Goal: Task Accomplishment & Management: Manage account settings

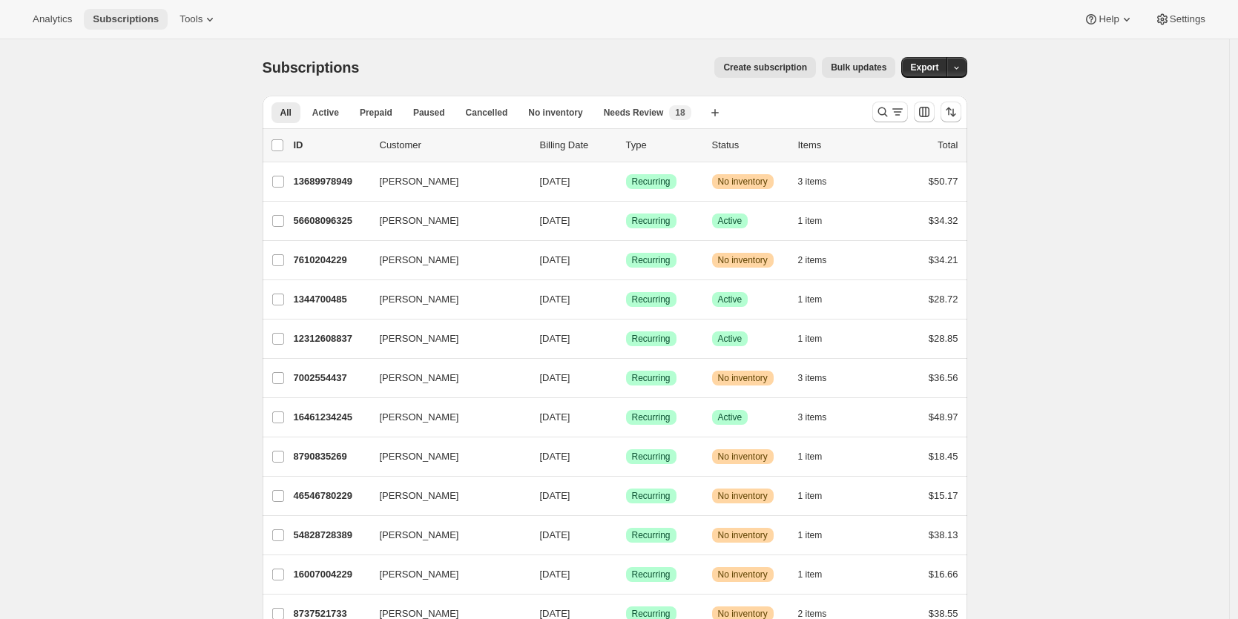
click at [133, 19] on span "Subscriptions" at bounding box center [126, 19] width 66 height 12
click at [53, 20] on span "Analytics" at bounding box center [52, 19] width 39 height 12
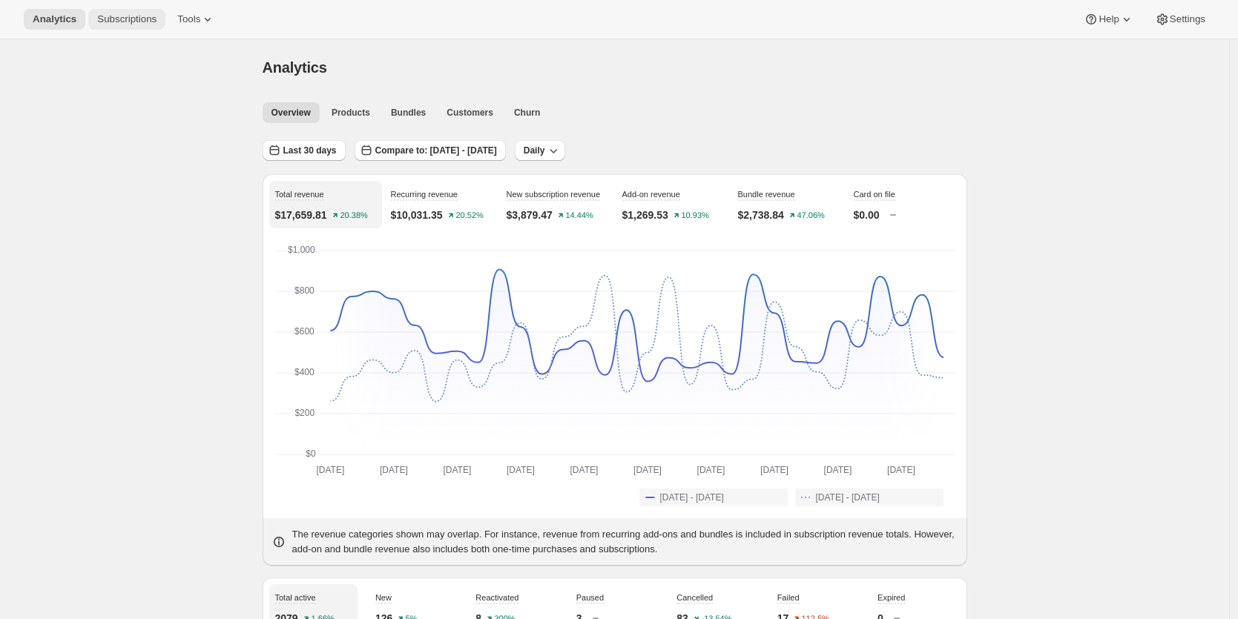
click at [129, 16] on span "Subscriptions" at bounding box center [126, 19] width 59 height 12
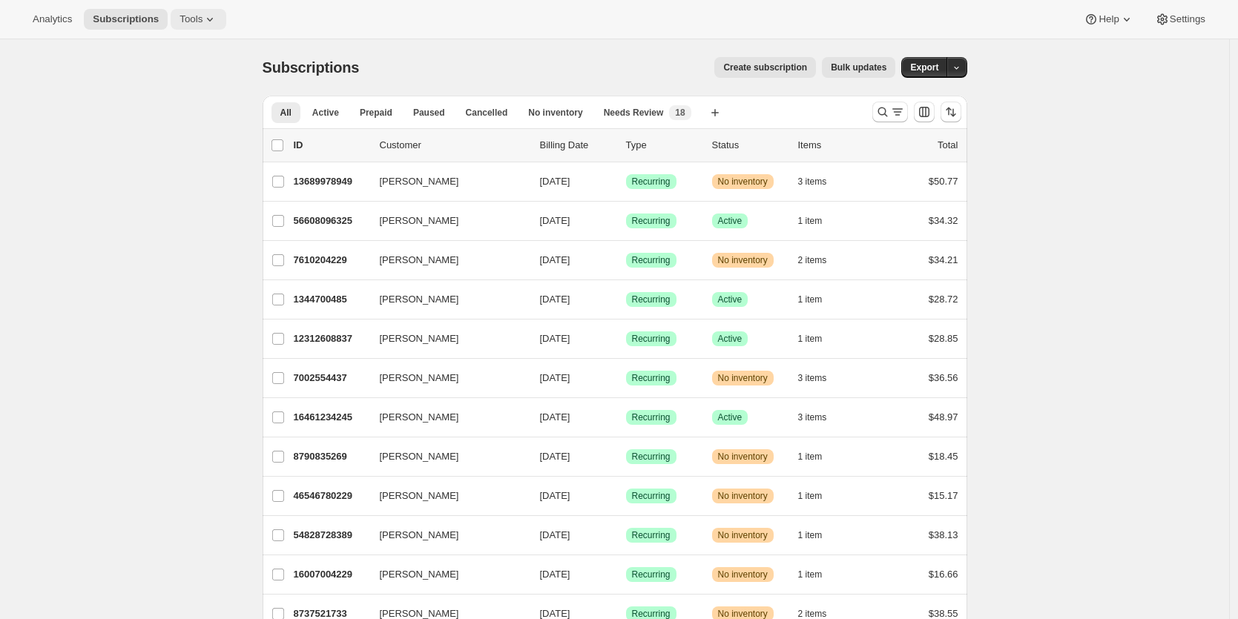
click at [185, 19] on span "Tools" at bounding box center [190, 19] width 23 height 12
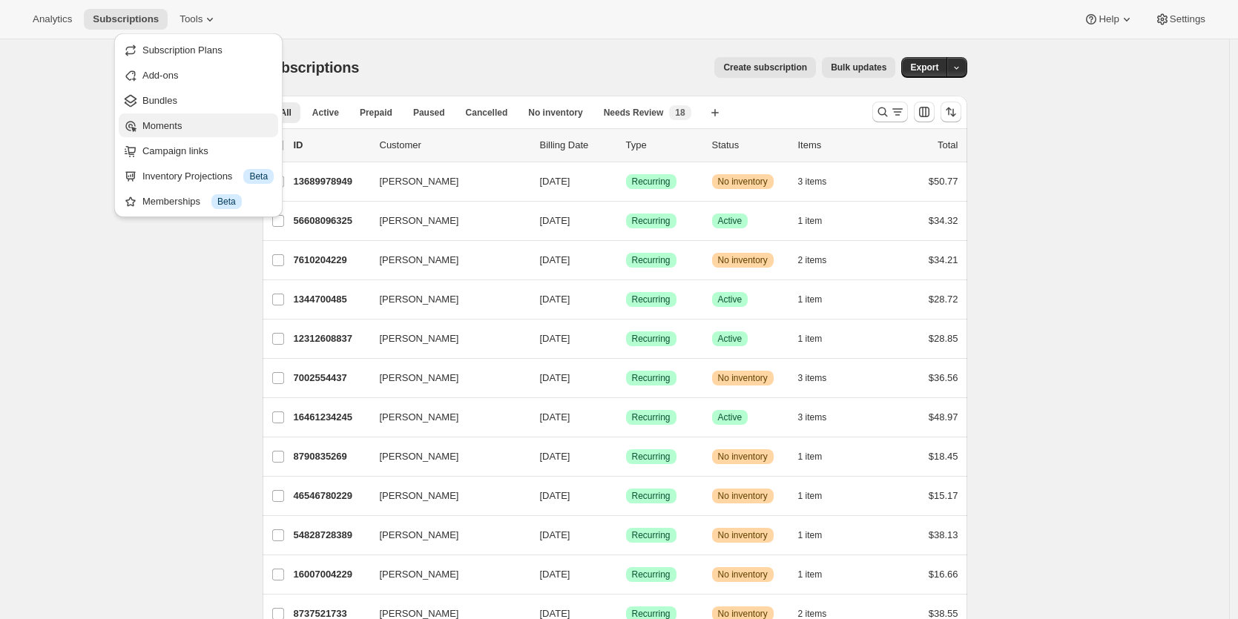
click at [188, 119] on span "Moments" at bounding box center [207, 126] width 131 height 15
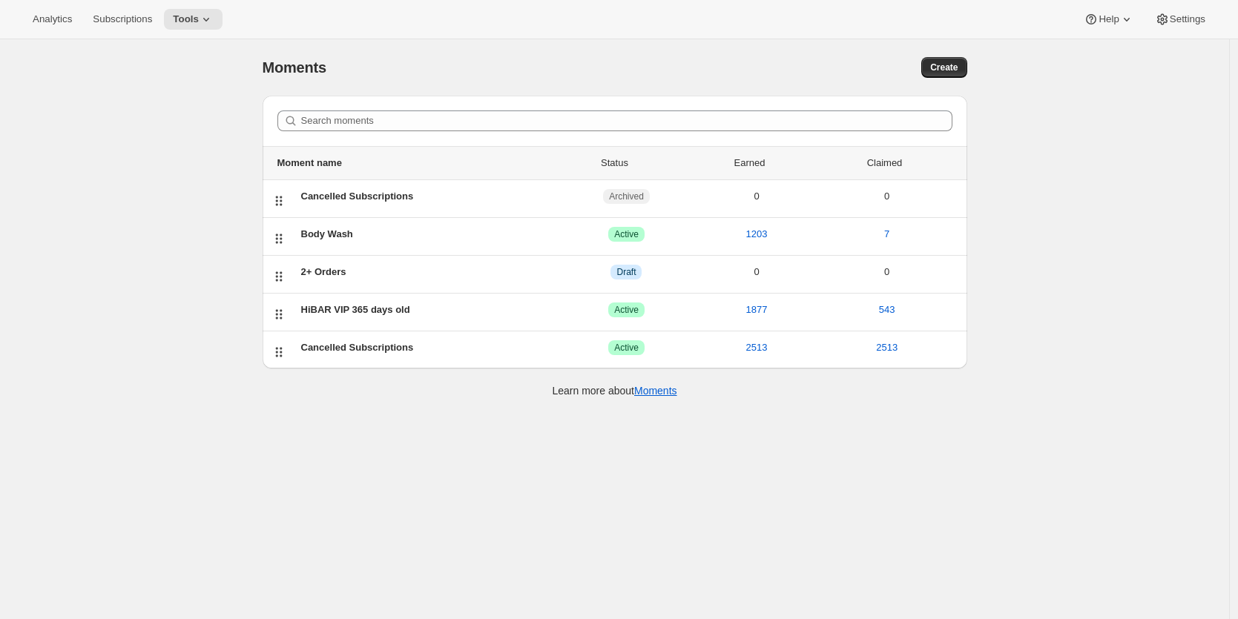
scroll to position [3, 0]
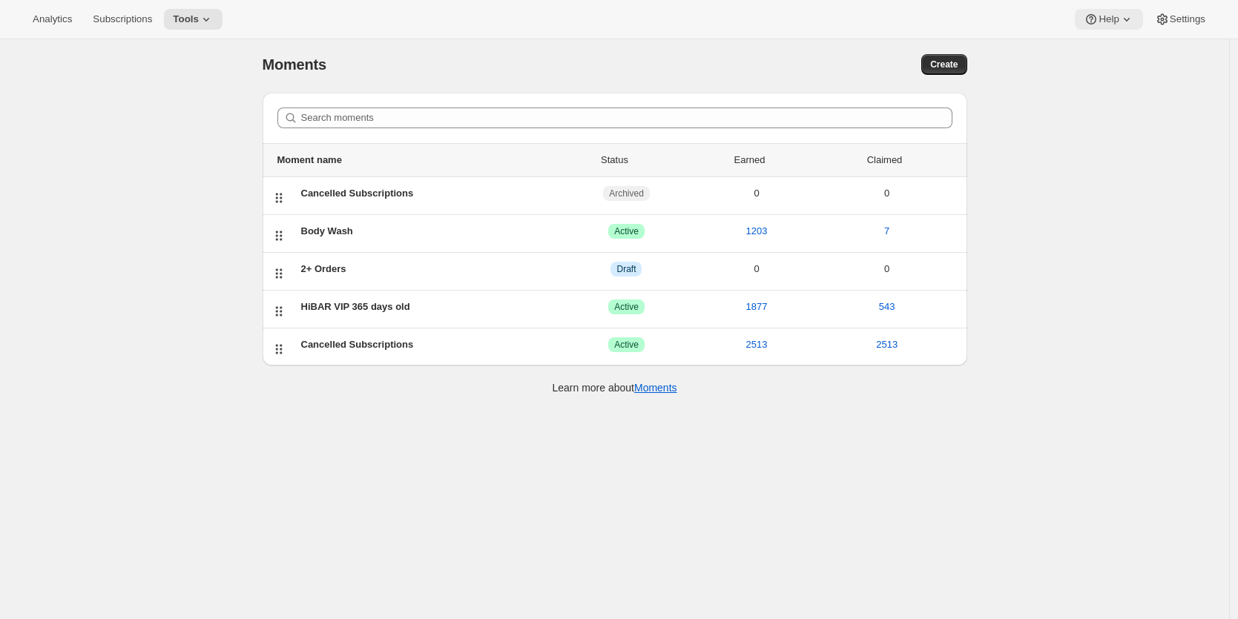
click at [1092, 21] on icon at bounding box center [1090, 19] width 15 height 15
click at [1092, 99] on span "Contact us" at bounding box center [1101, 100] width 46 height 11
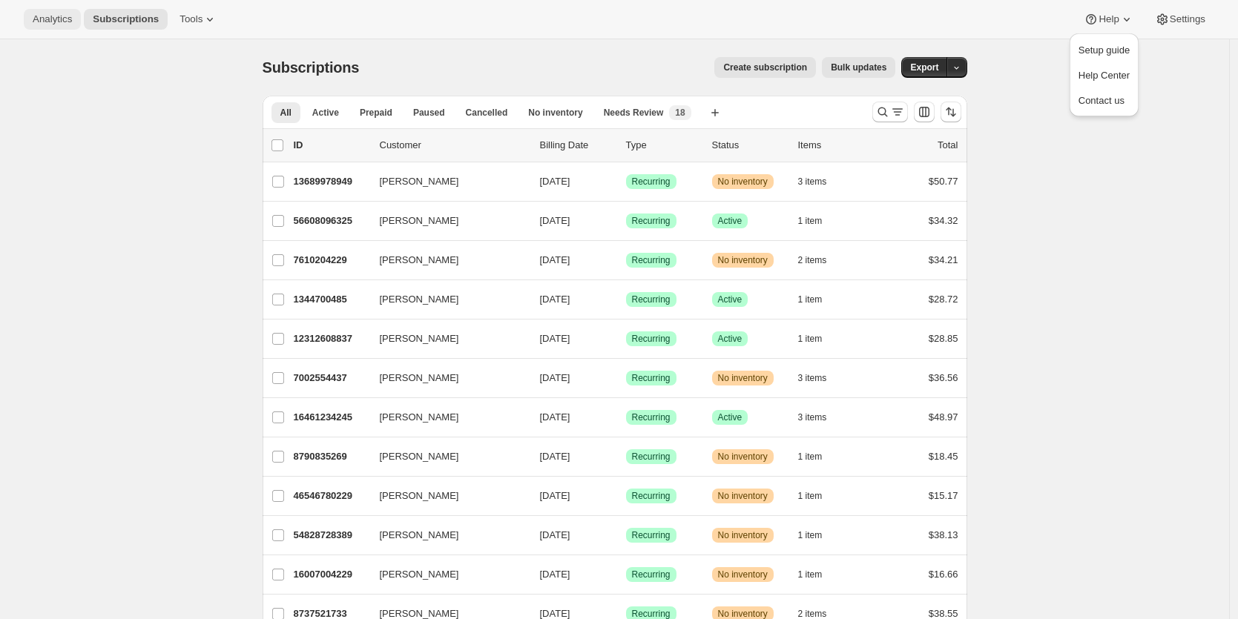
click at [49, 19] on span "Analytics" at bounding box center [52, 19] width 39 height 12
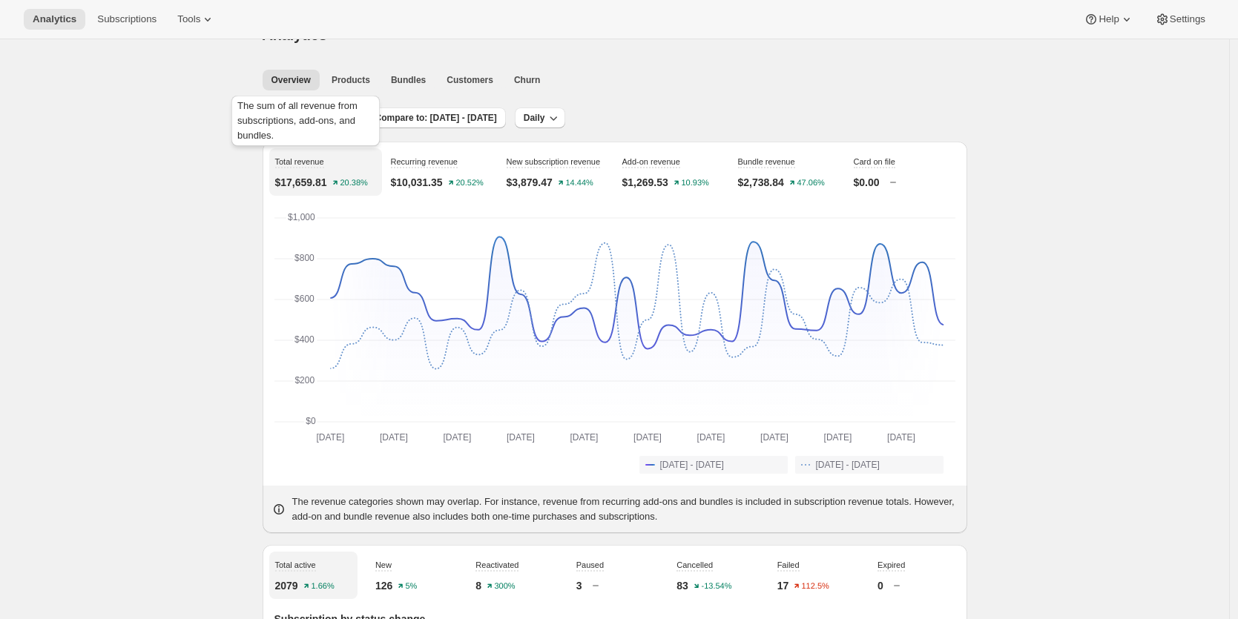
scroll to position [33, 0]
click at [415, 79] on span "Bundles" at bounding box center [408, 79] width 35 height 12
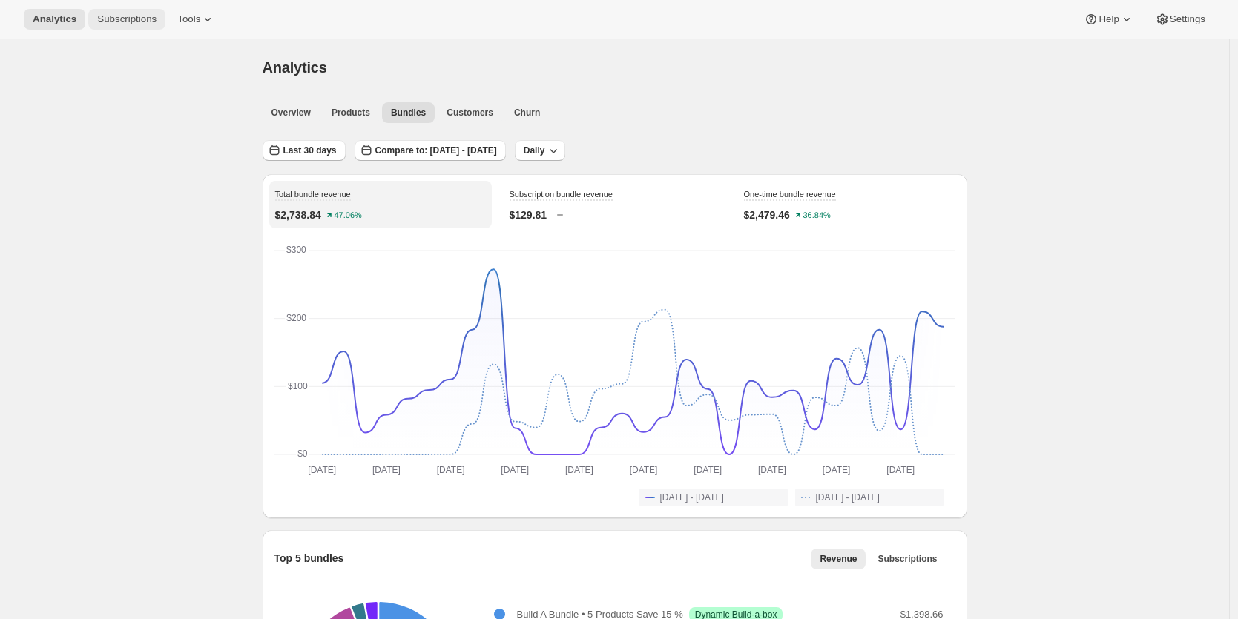
click at [137, 21] on span "Subscriptions" at bounding box center [126, 19] width 59 height 12
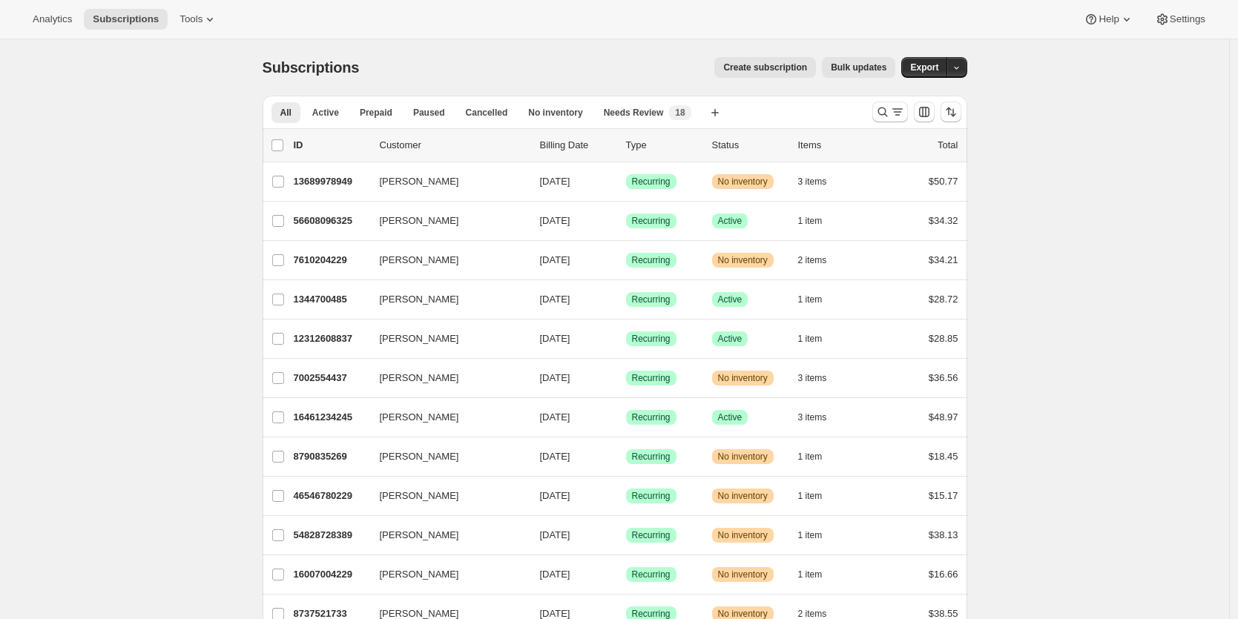
click at [871, 69] on span "Bulk updates" at bounding box center [859, 68] width 56 height 12
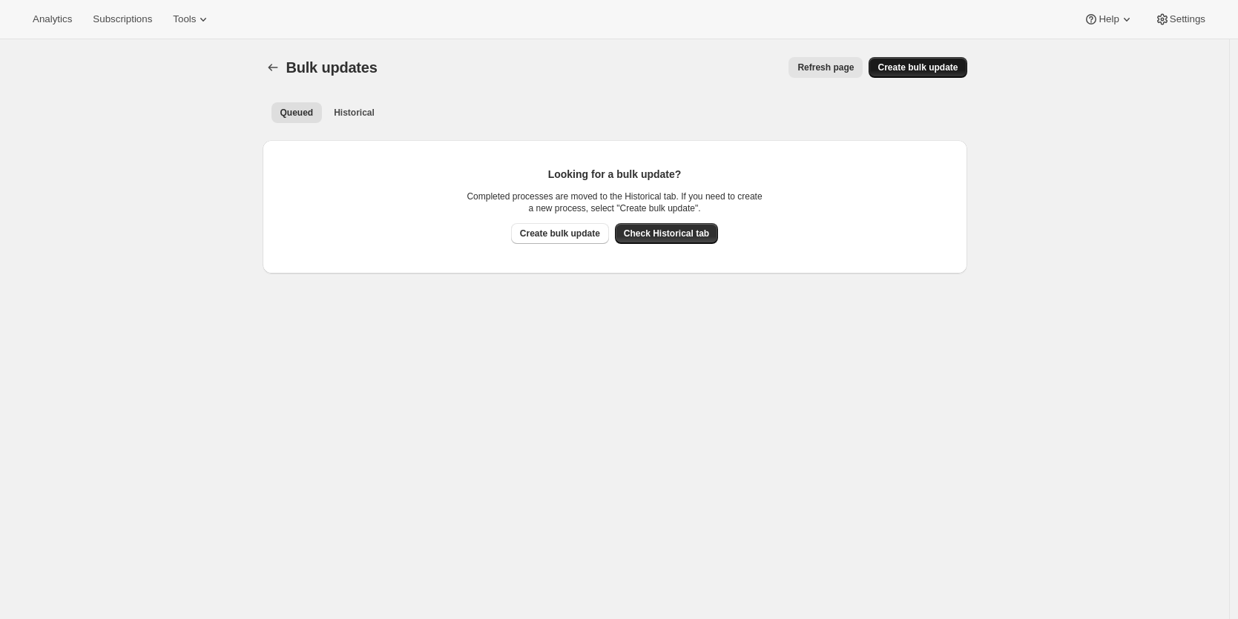
click at [914, 72] on span "Create bulk update" at bounding box center [917, 68] width 80 height 12
select select "11"
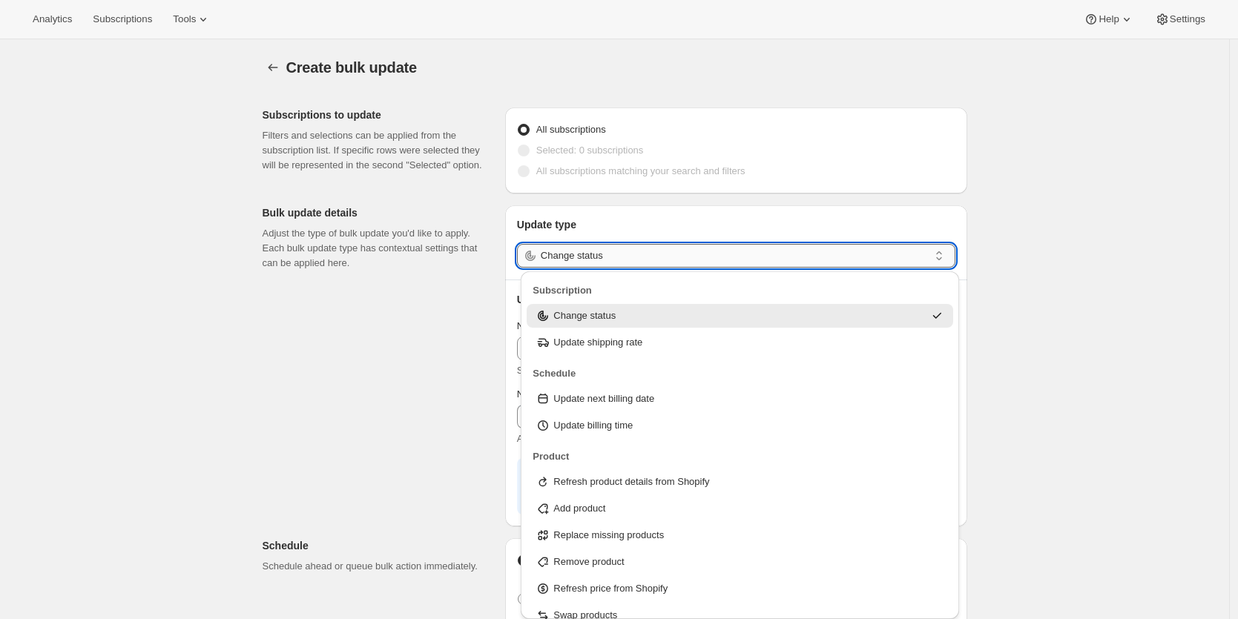
click at [681, 254] on input "Change status" at bounding box center [735, 256] width 388 height 24
click at [626, 312] on div "Change status" at bounding box center [729, 315] width 388 height 15
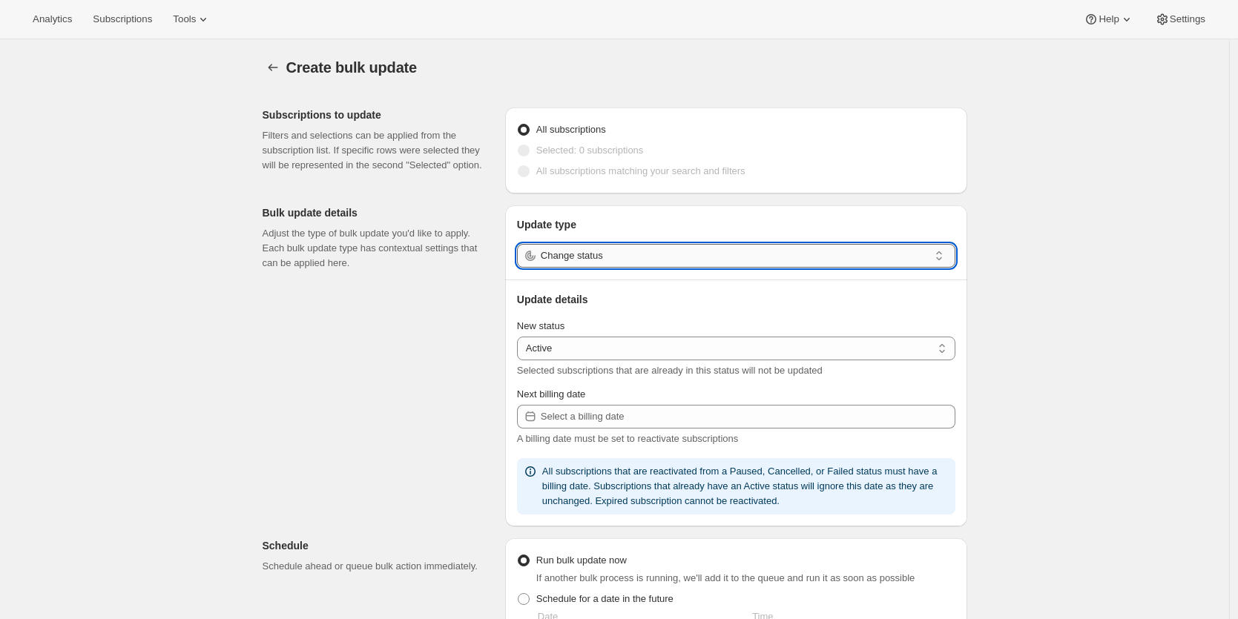
click at [604, 255] on input "Change status" at bounding box center [735, 256] width 388 height 24
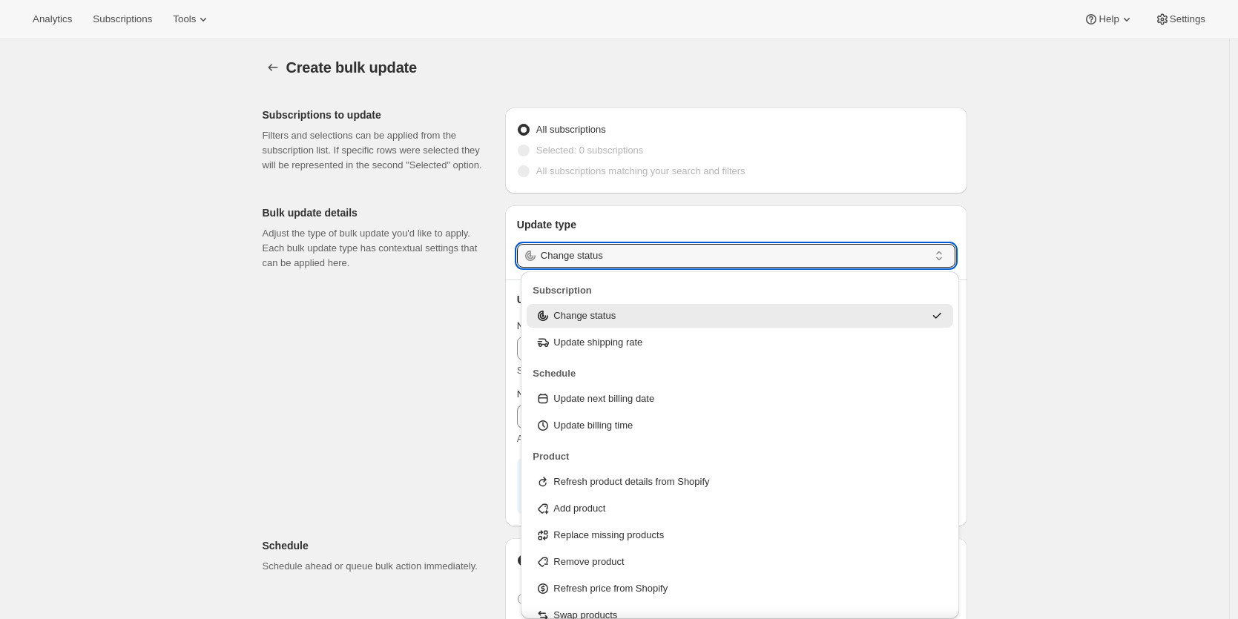
click at [476, 323] on div "Subscriptions to update Filters and selections can be applied from the subscrip…" at bounding box center [609, 556] width 716 height 921
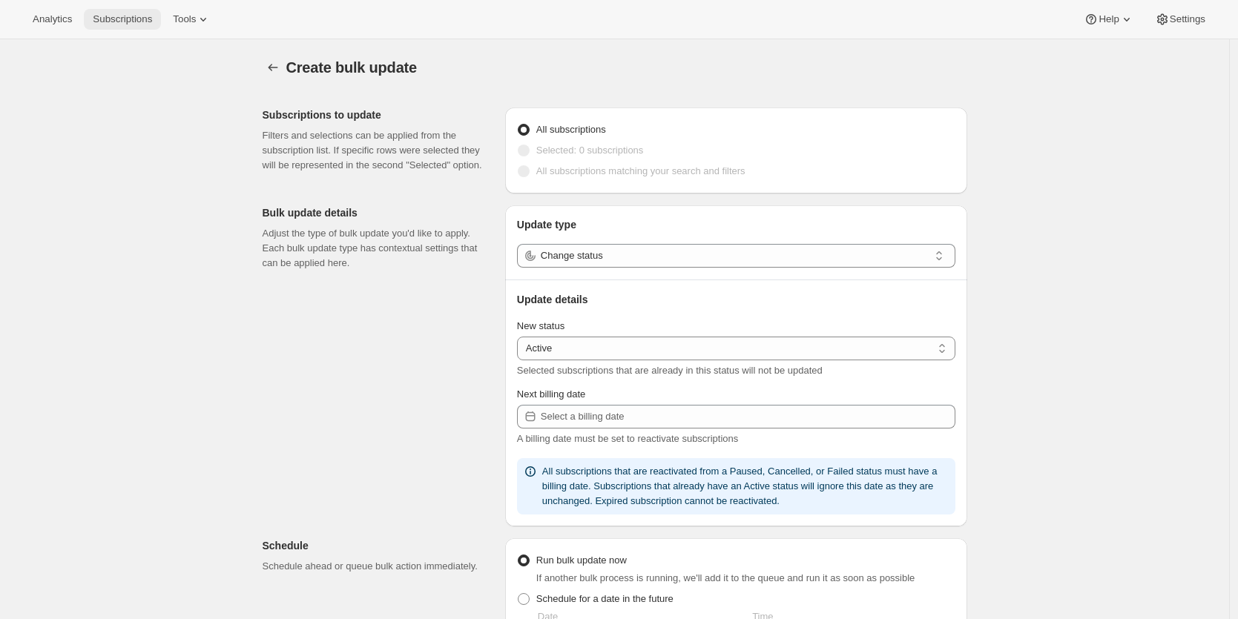
click at [136, 19] on span "Subscriptions" at bounding box center [122, 19] width 59 height 12
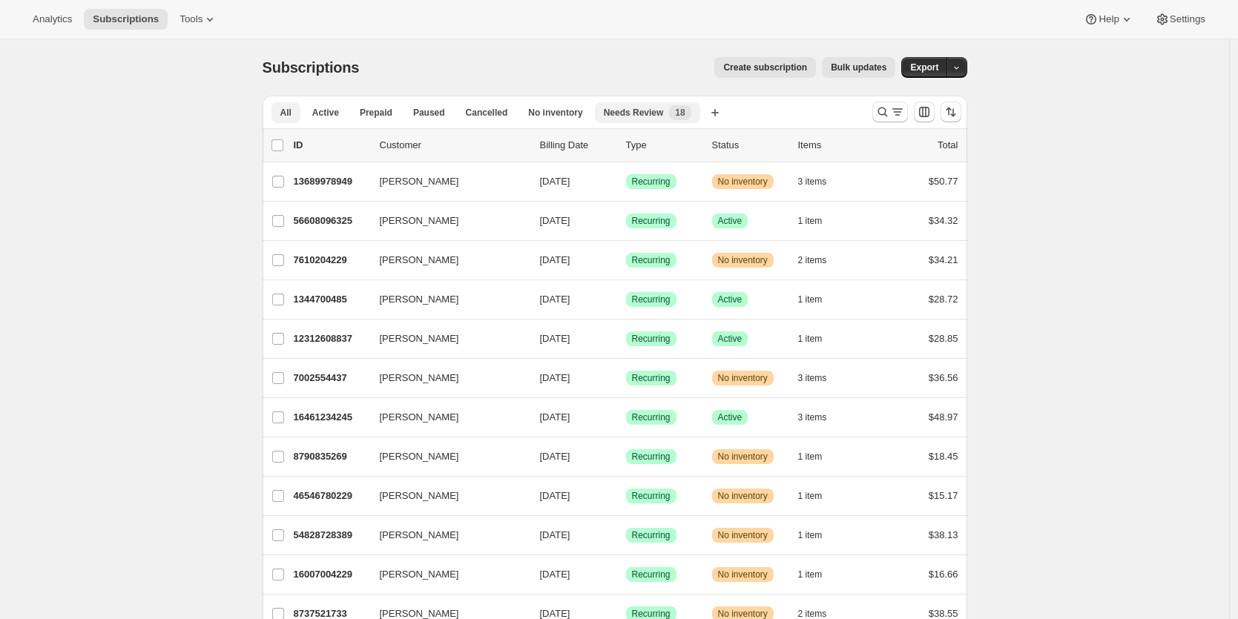
click at [651, 111] on span "Needs Review" at bounding box center [634, 113] width 60 height 12
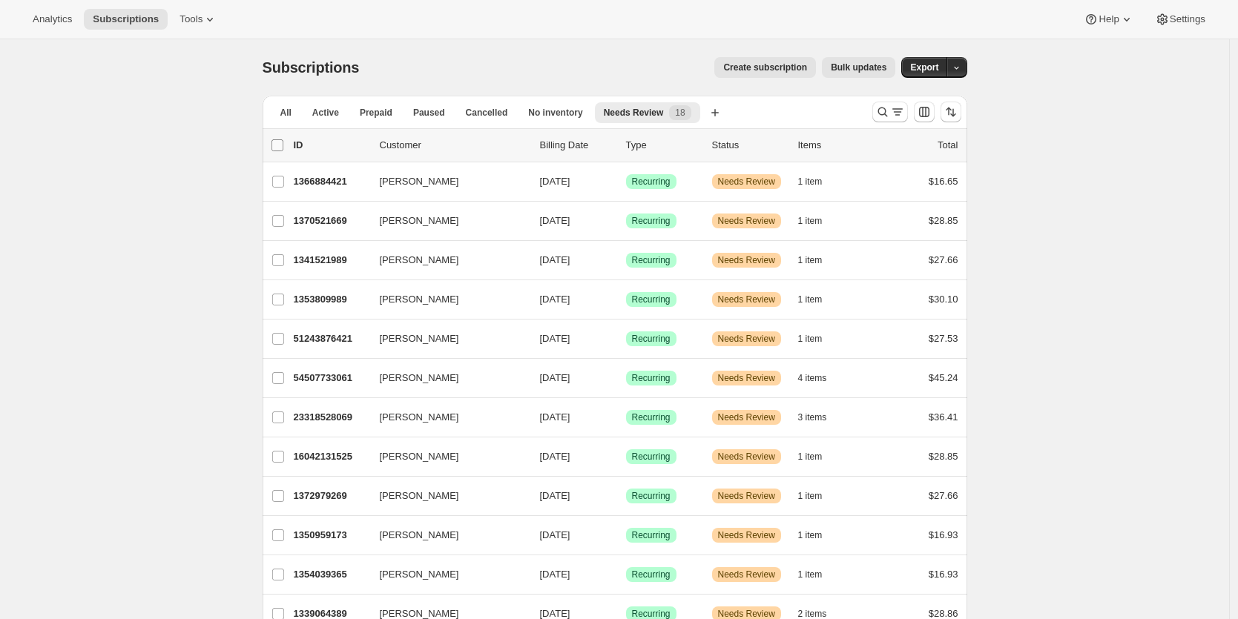
click at [283, 144] on input "0 selected" at bounding box center [277, 145] width 12 height 12
checkbox input "true"
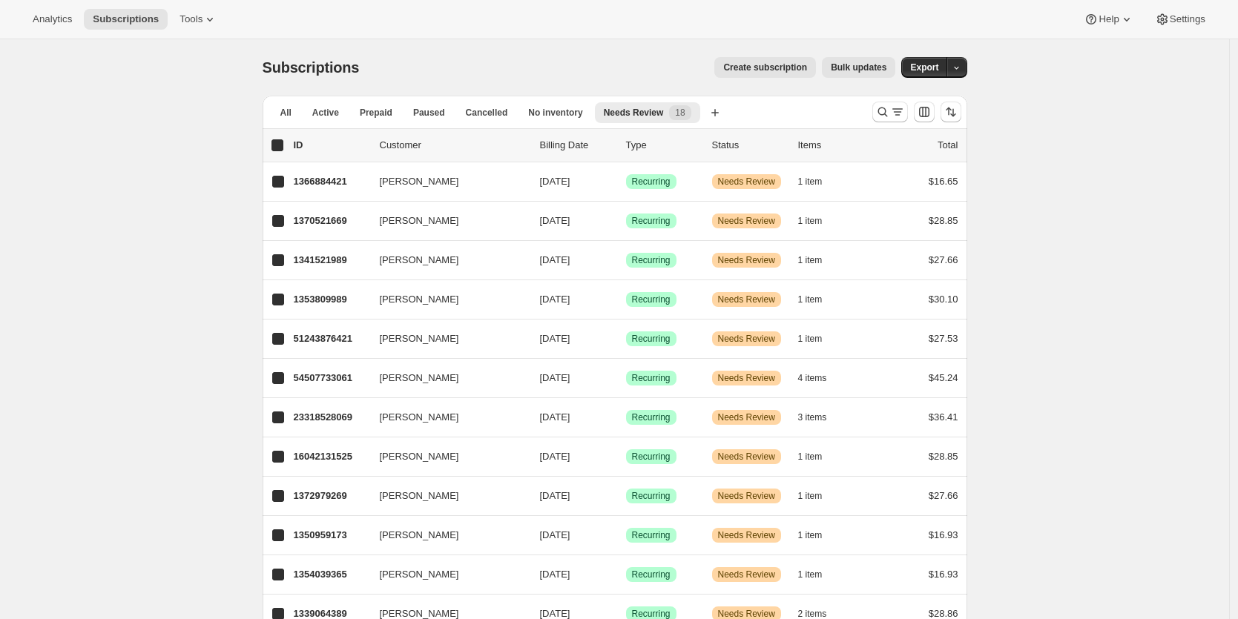
checkbox input "true"
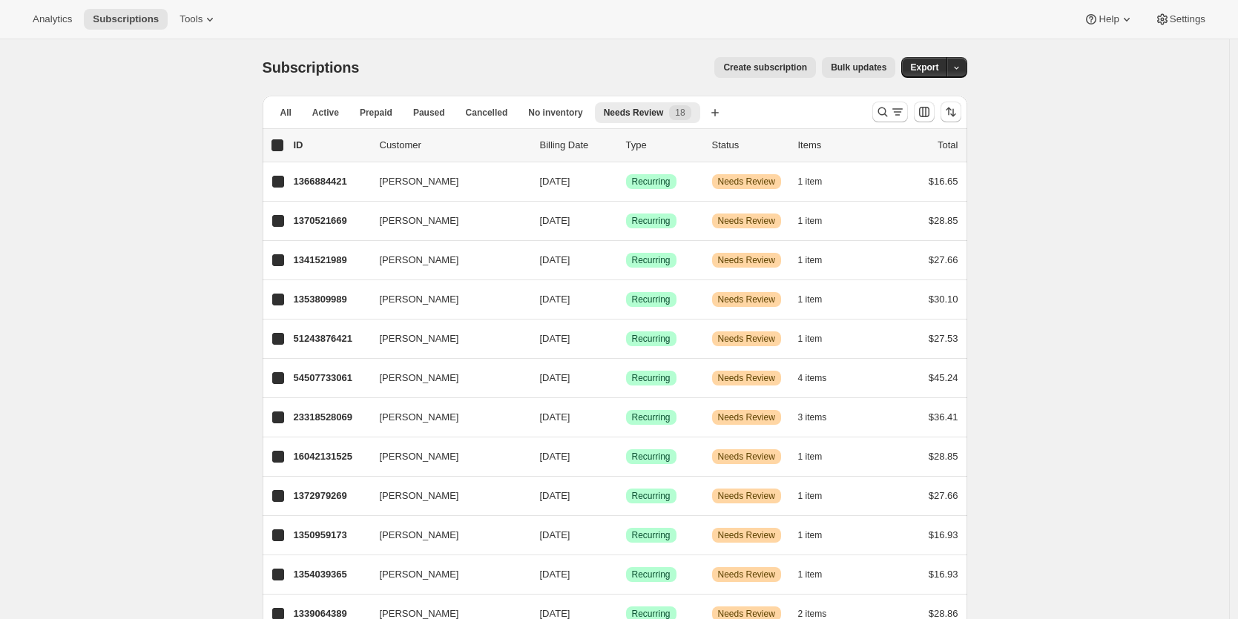
checkbox input "true"
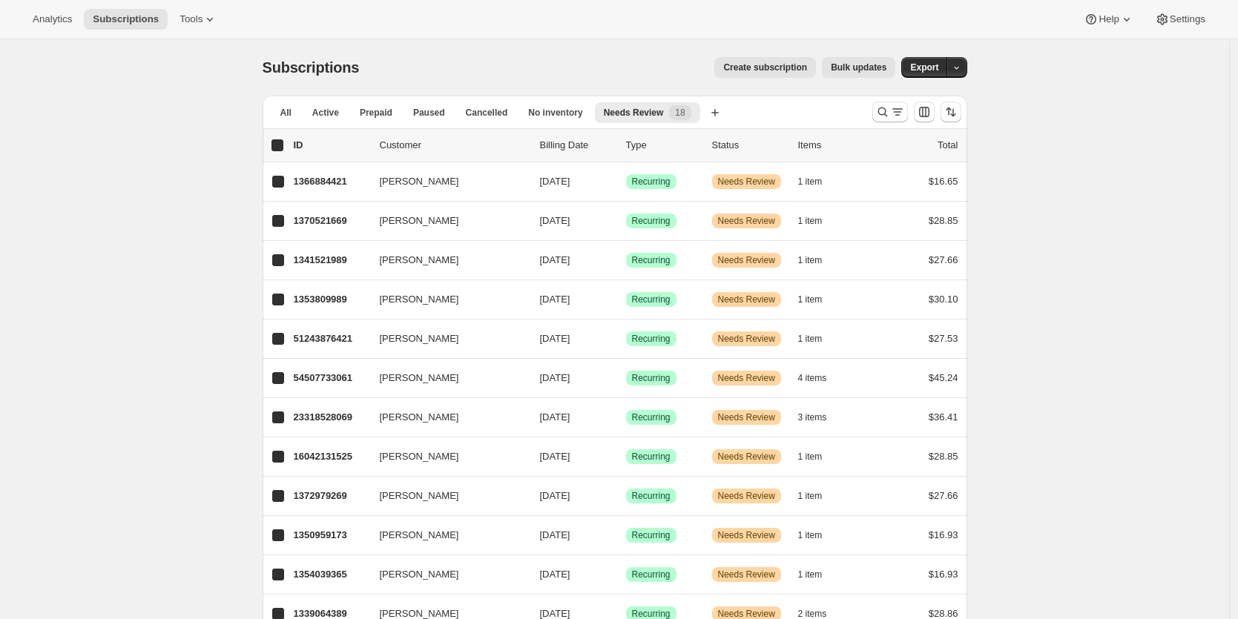
checkbox input "true"
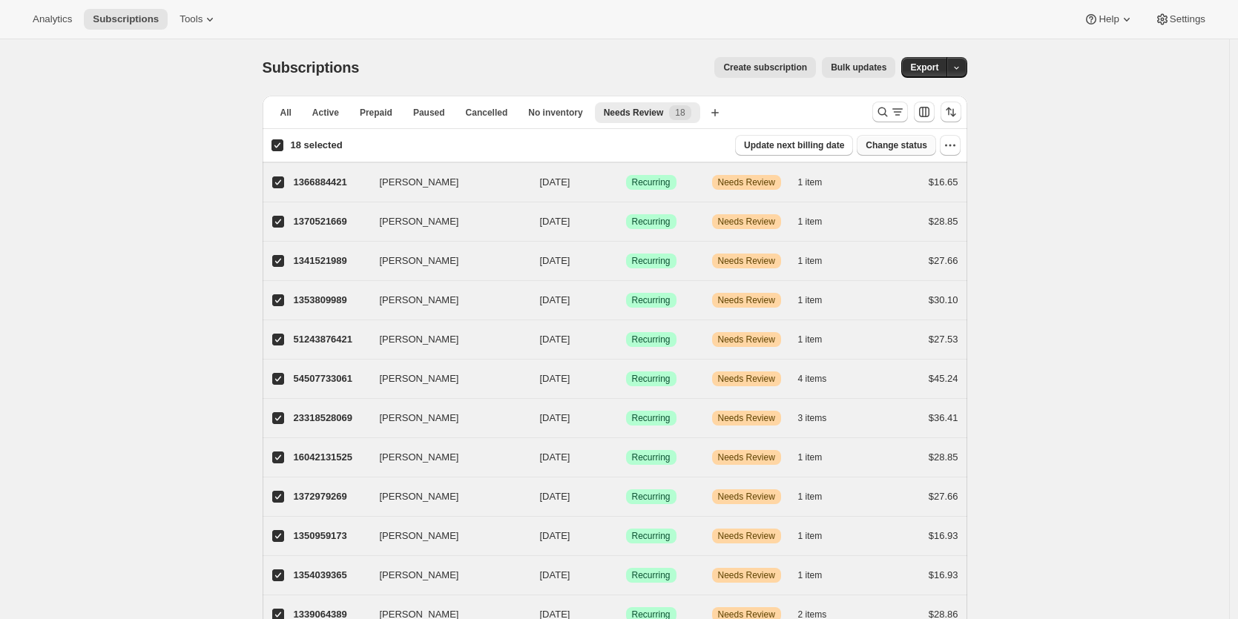
click at [899, 142] on span "Change status" at bounding box center [896, 145] width 62 height 12
select select "11"
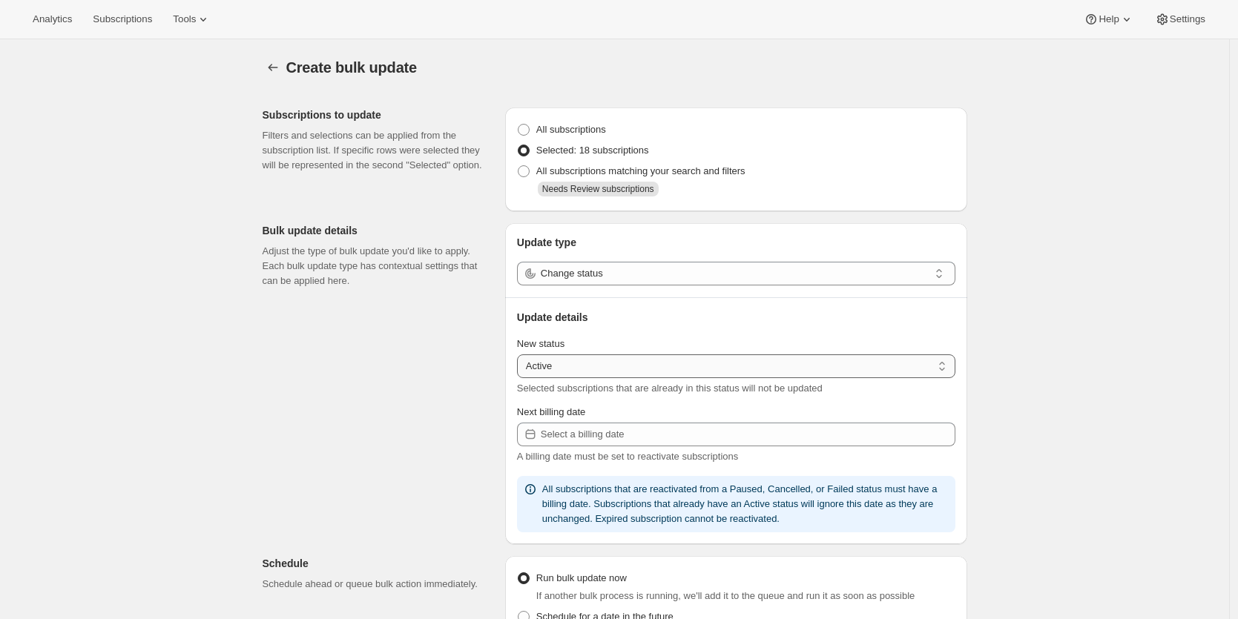
click at [570, 367] on select "Active Paused Cancelled" at bounding box center [736, 366] width 438 height 24
select select "paused"
click at [521, 355] on select "Active Paused Cancelled" at bounding box center [736, 366] width 438 height 24
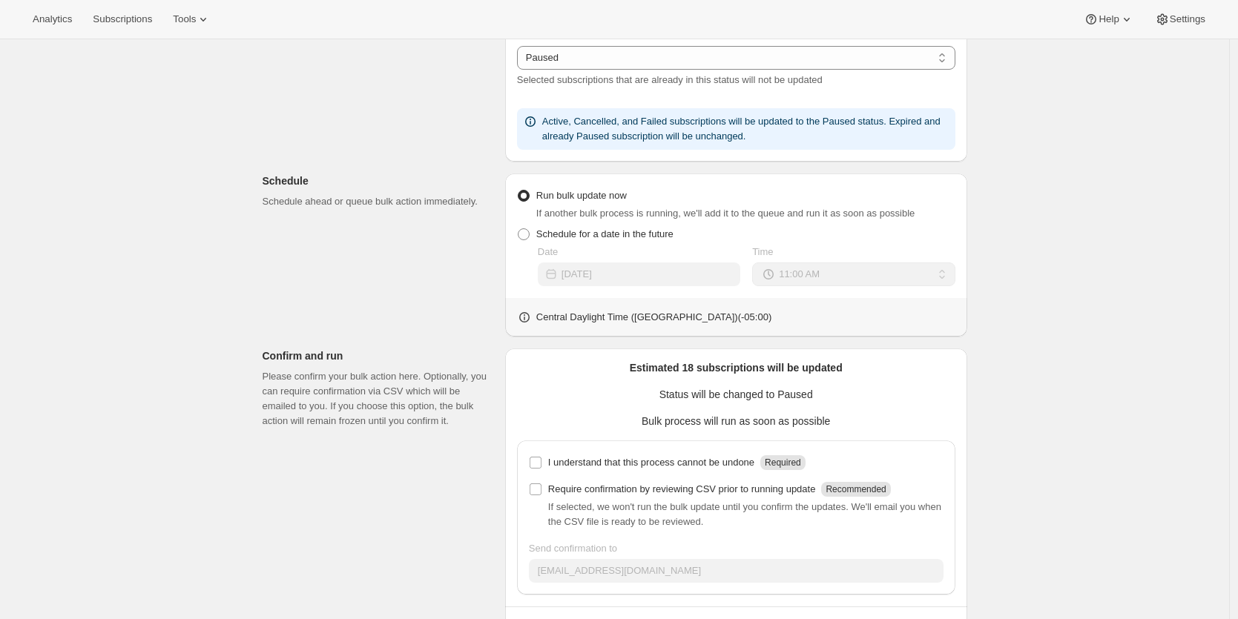
scroll to position [366, 0]
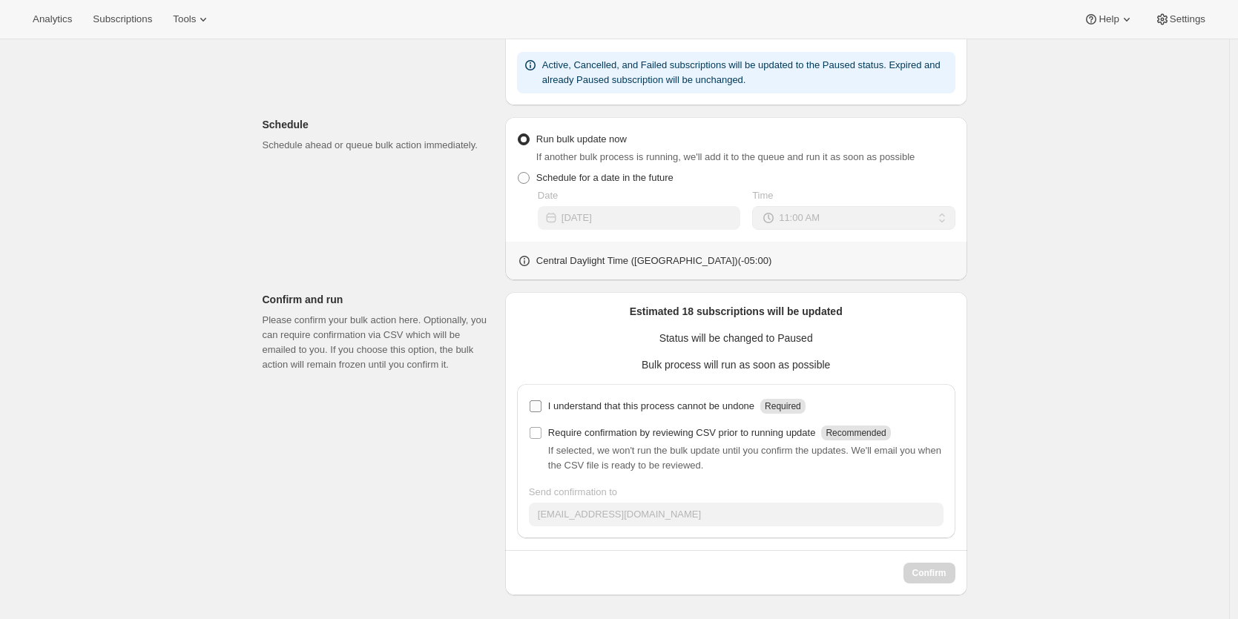
click at [540, 404] on input "I understand that this process cannot be undone Required" at bounding box center [535, 406] width 12 height 12
checkbox input "true"
click at [539, 431] on input "Require confirmation by reviewing CSV prior to running update Recommended" at bounding box center [535, 433] width 12 height 12
checkbox input "true"
click at [939, 573] on span "Confirm" at bounding box center [929, 573] width 34 height 12
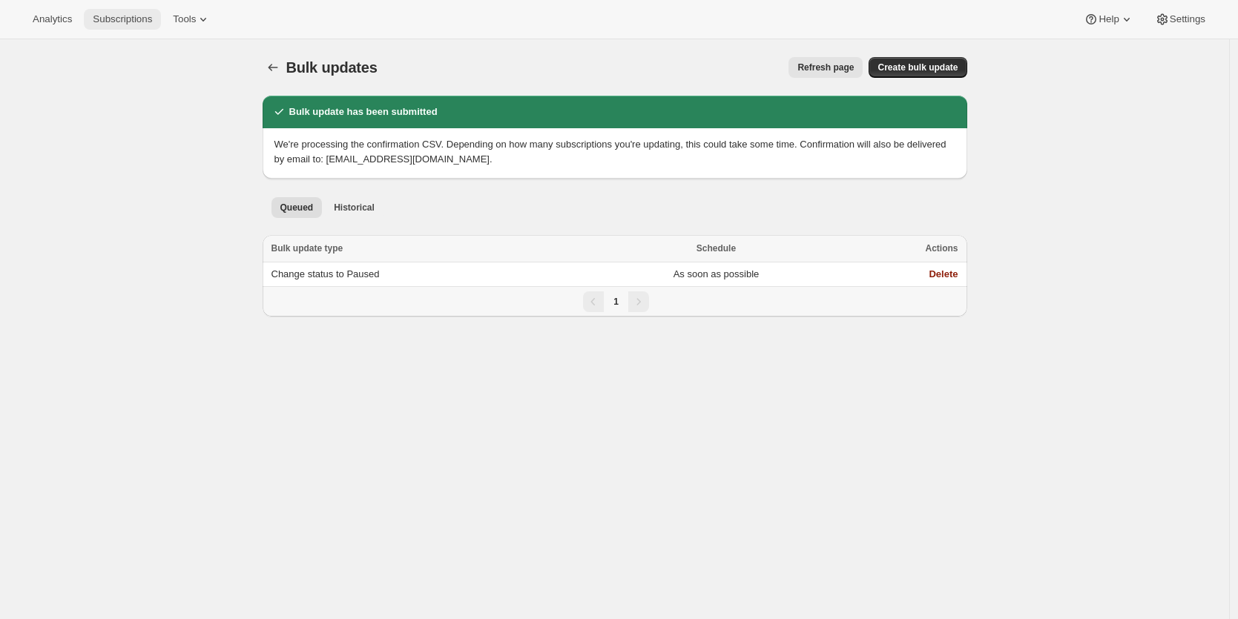
click at [117, 24] on span "Subscriptions" at bounding box center [122, 19] width 59 height 12
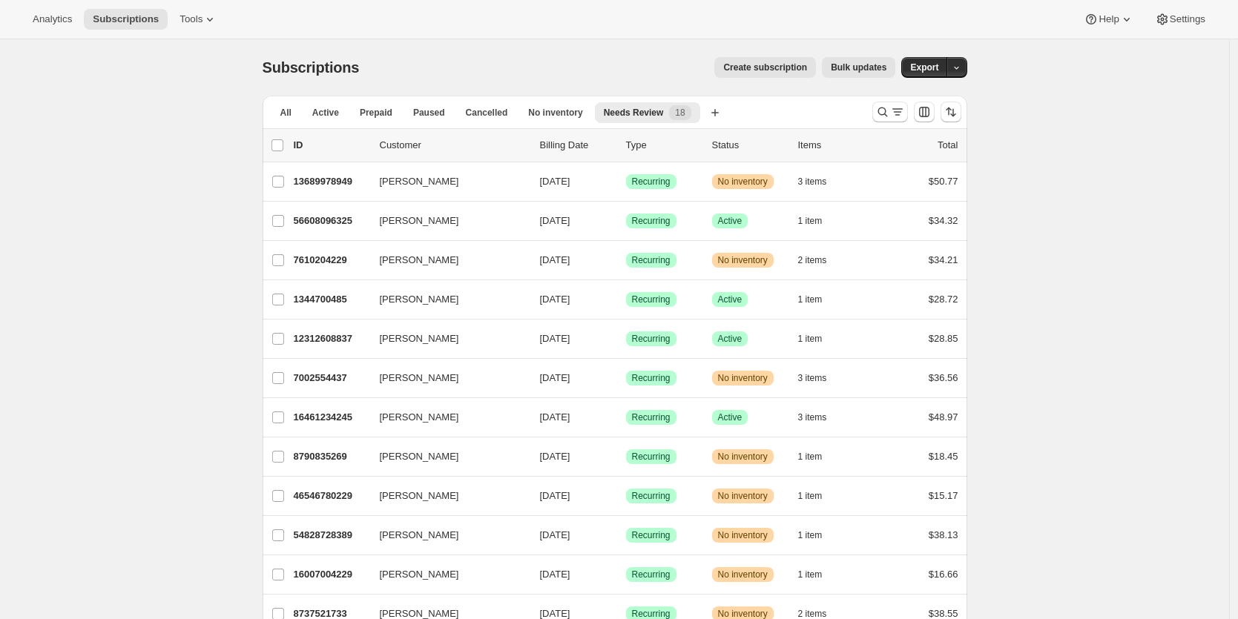
click at [854, 68] on span "Bulk updates" at bounding box center [859, 68] width 56 height 12
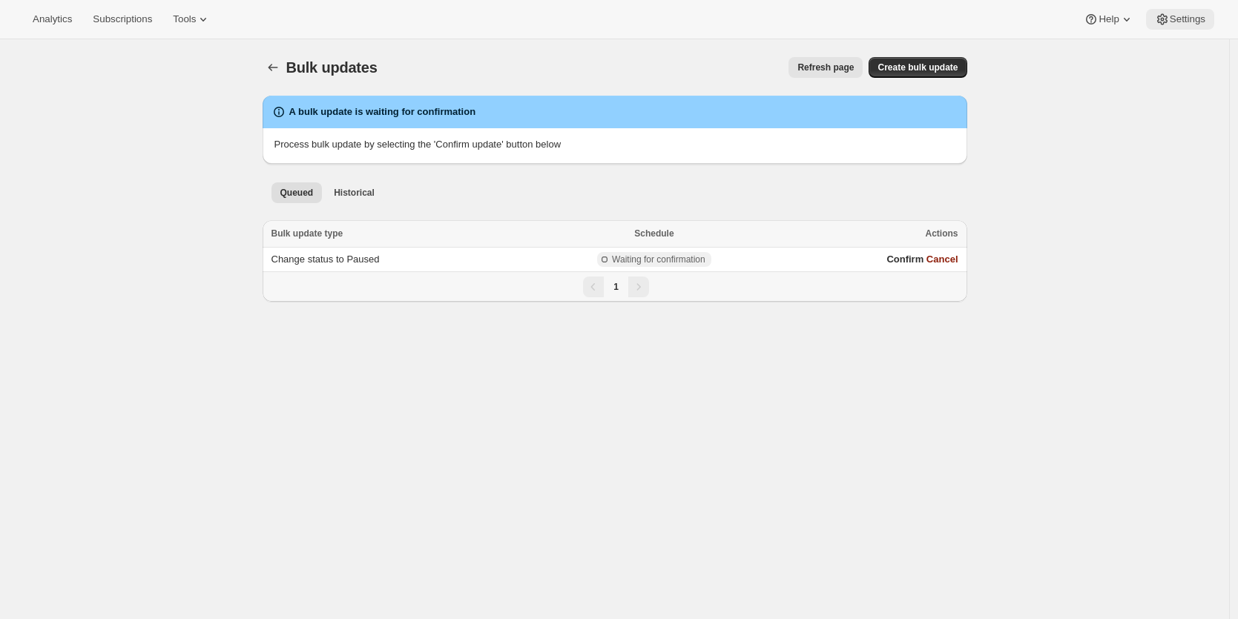
click at [1183, 15] on span "Settings" at bounding box center [1187, 19] width 36 height 12
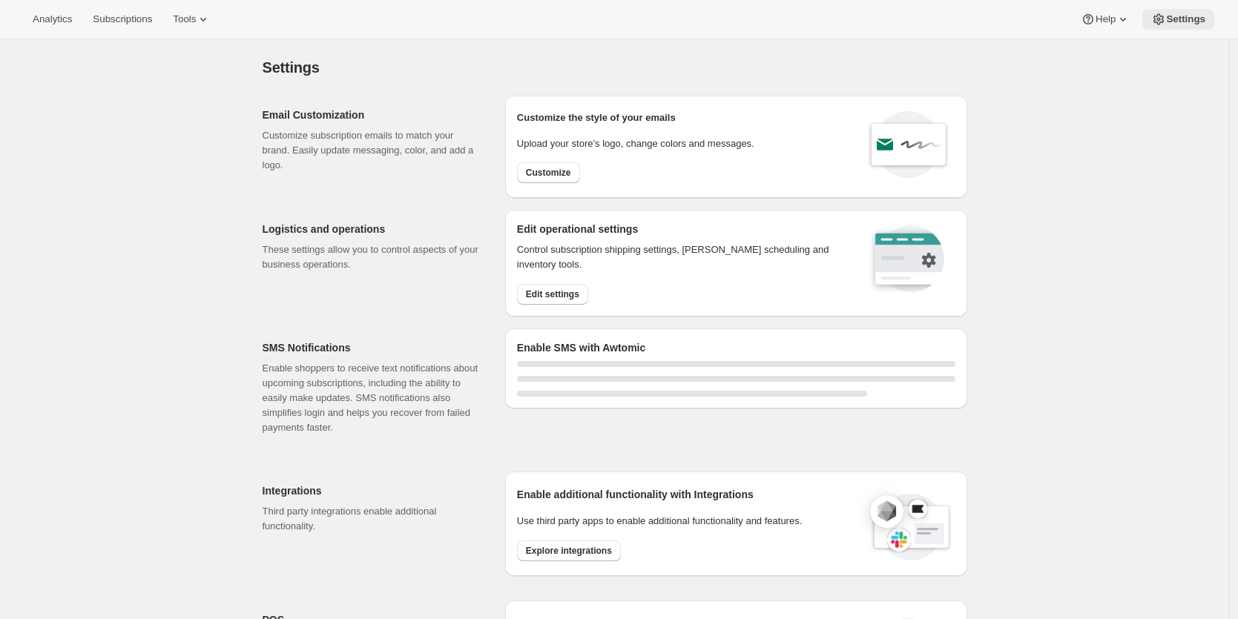
select select "22:00"
select select "09:00"
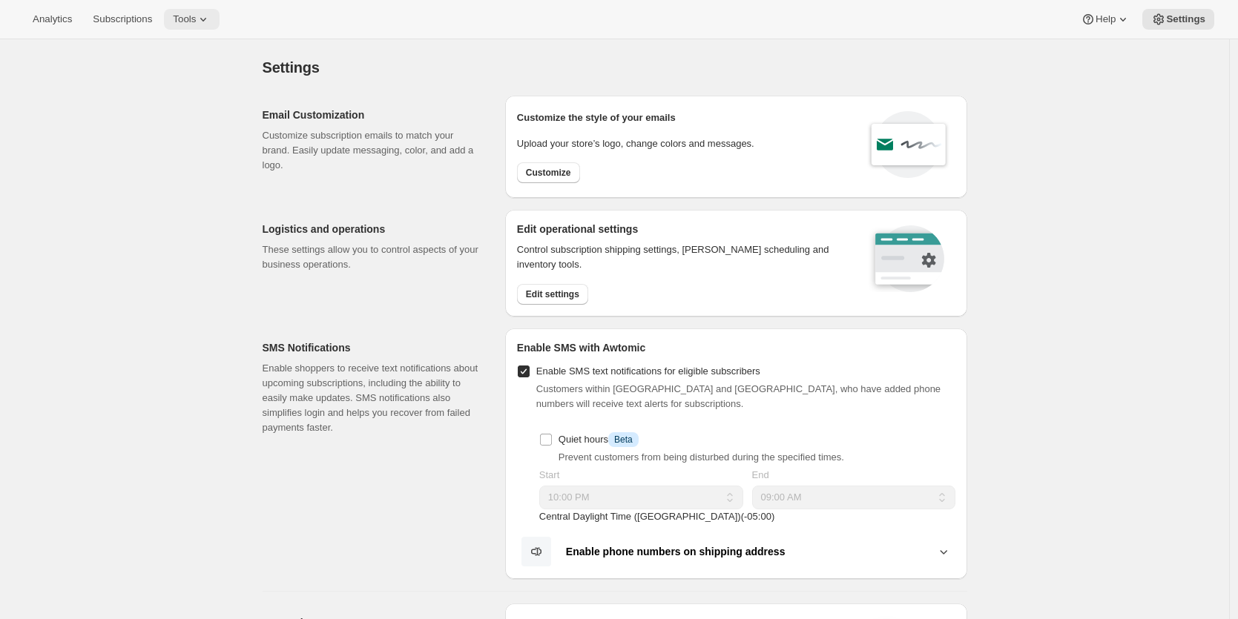
click at [191, 23] on span "Tools" at bounding box center [184, 19] width 23 height 12
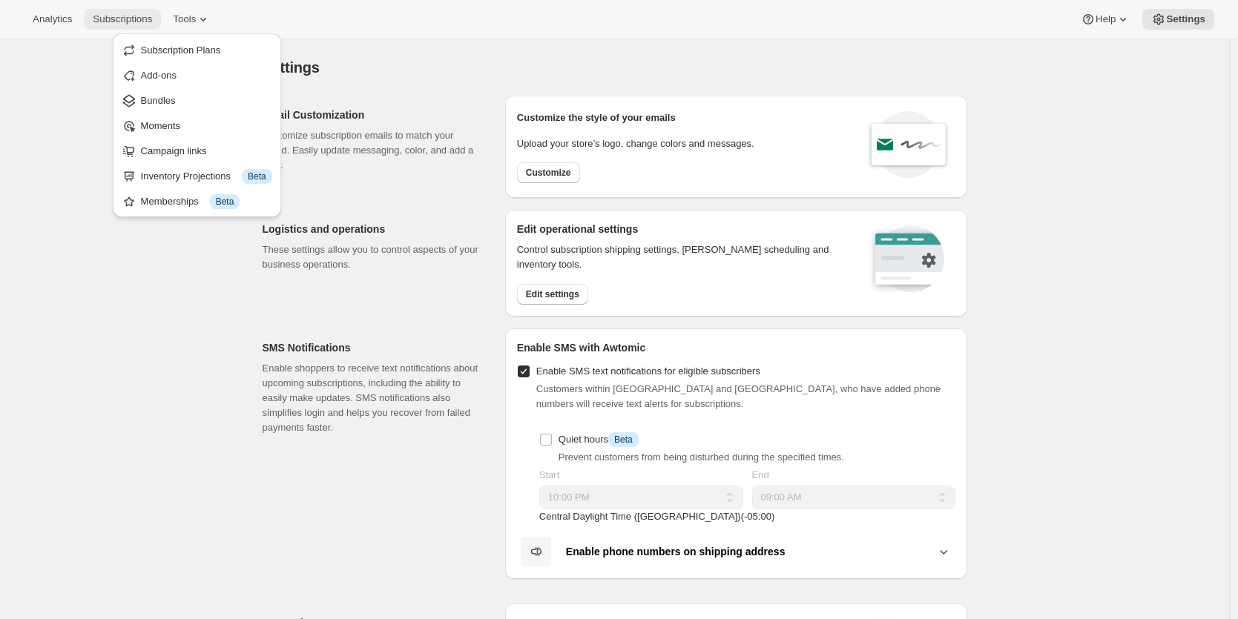
click at [104, 24] on span "Subscriptions" at bounding box center [122, 19] width 59 height 12
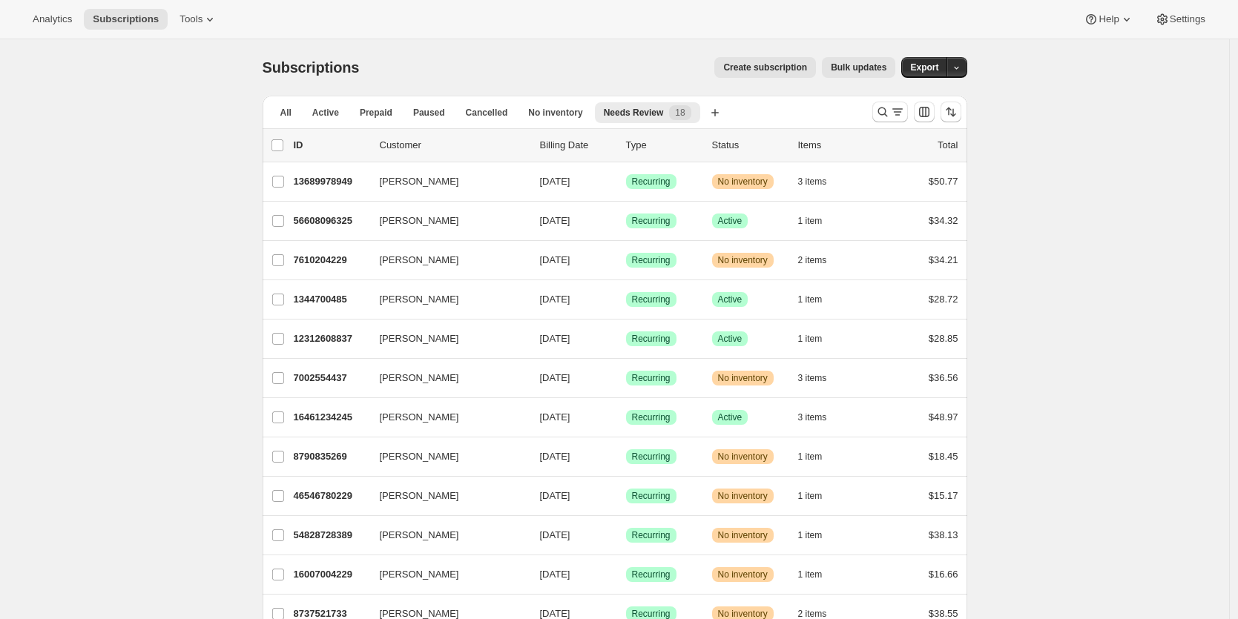
click at [868, 64] on span "Bulk updates" at bounding box center [859, 68] width 56 height 12
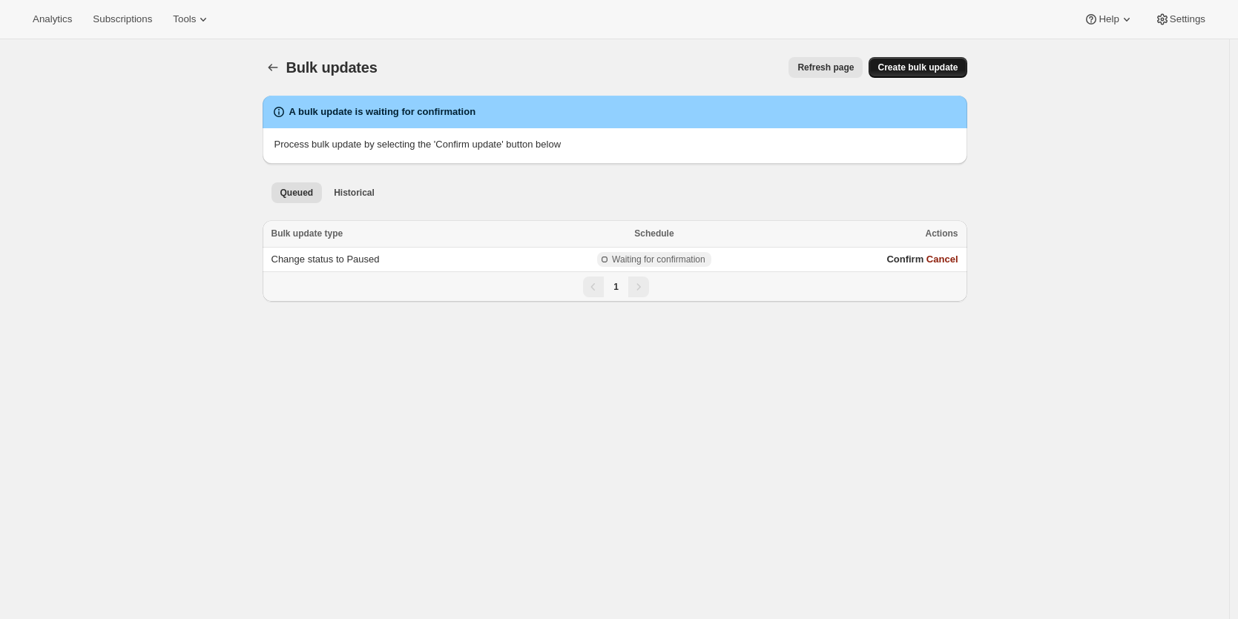
click at [898, 71] on span "Create bulk update" at bounding box center [917, 68] width 80 height 12
select select "11"
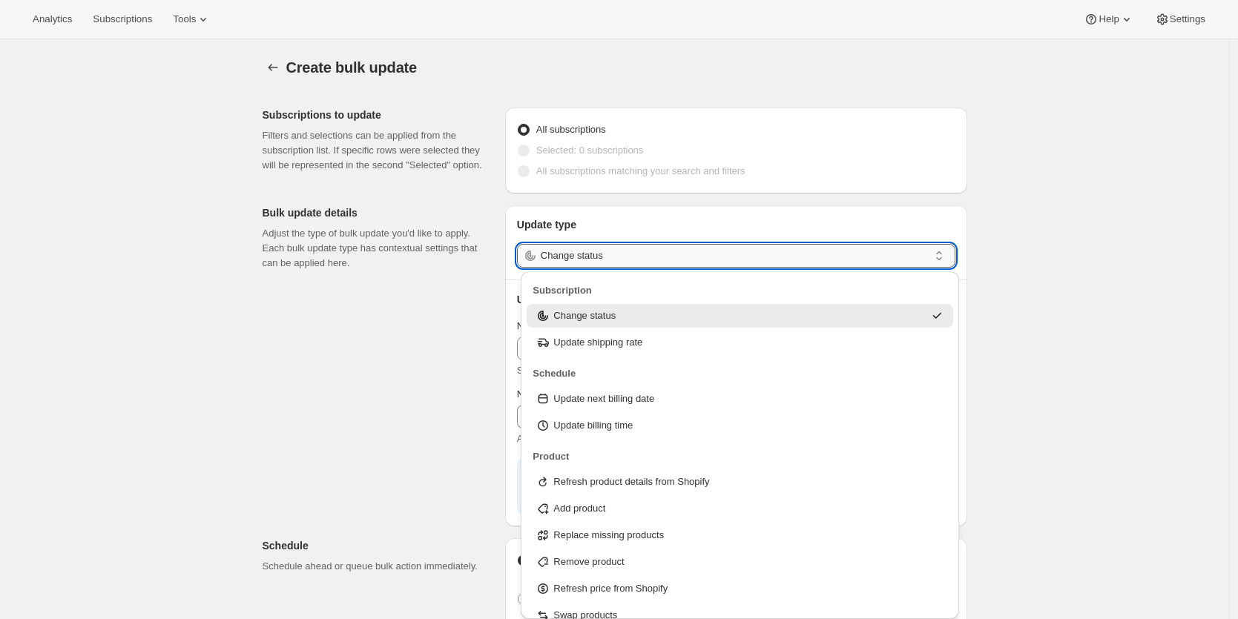
click at [636, 254] on input "Change status" at bounding box center [735, 256] width 388 height 24
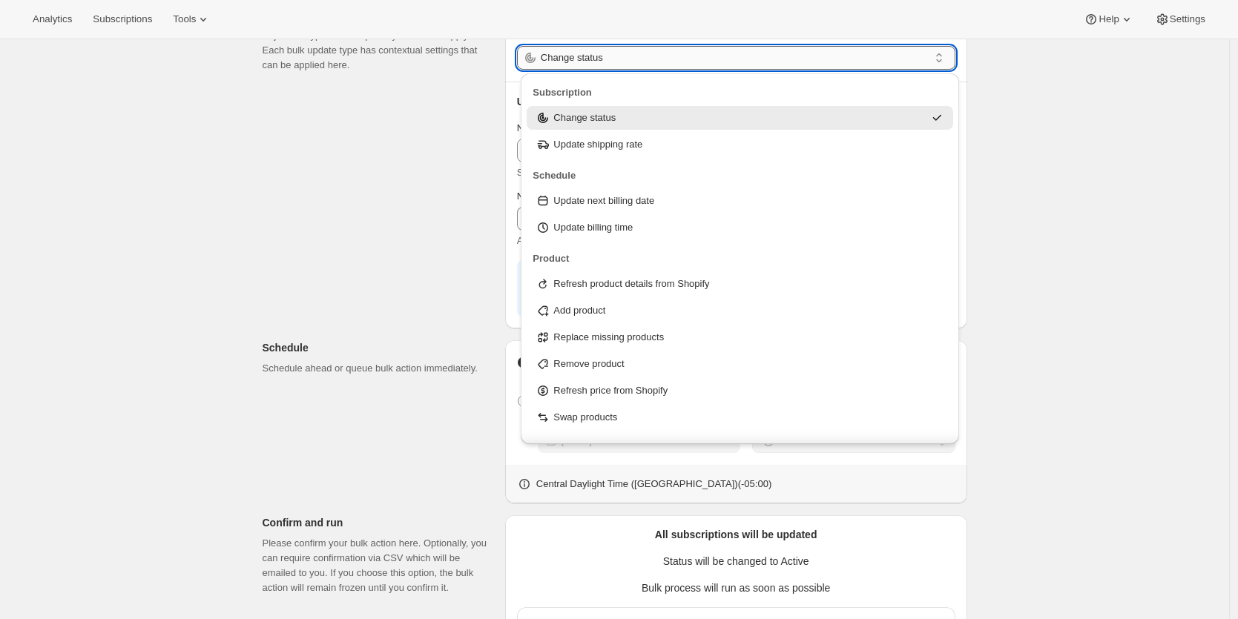
scroll to position [1, 0]
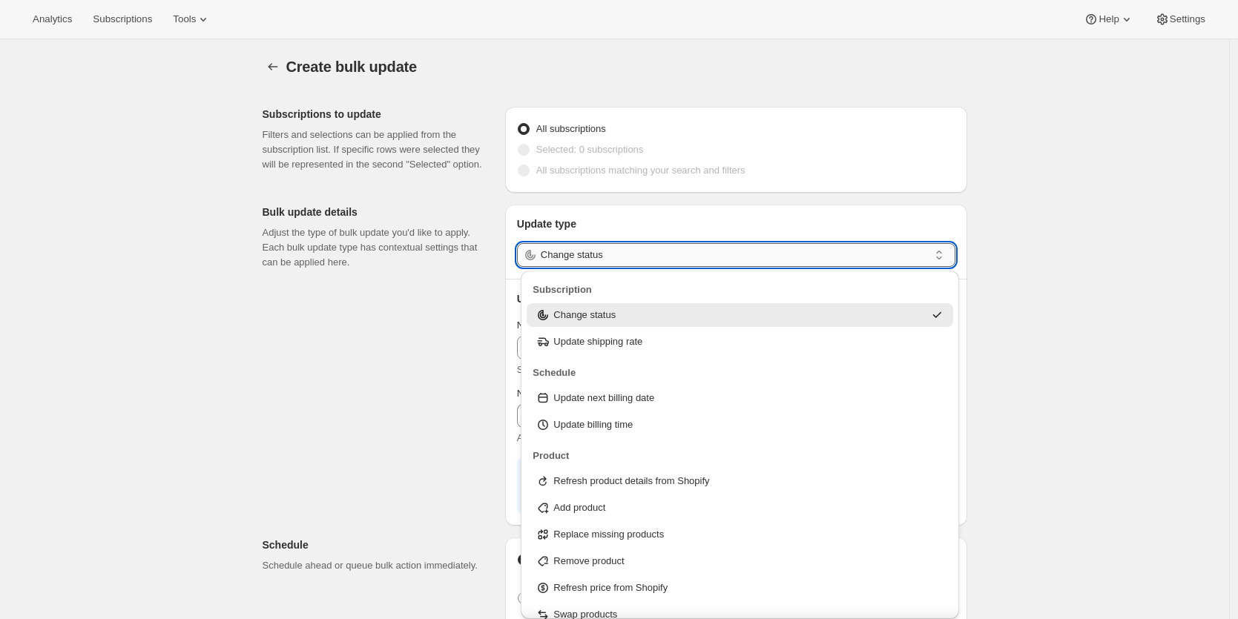
click at [636, 254] on input "Change status" at bounding box center [735, 255] width 388 height 24
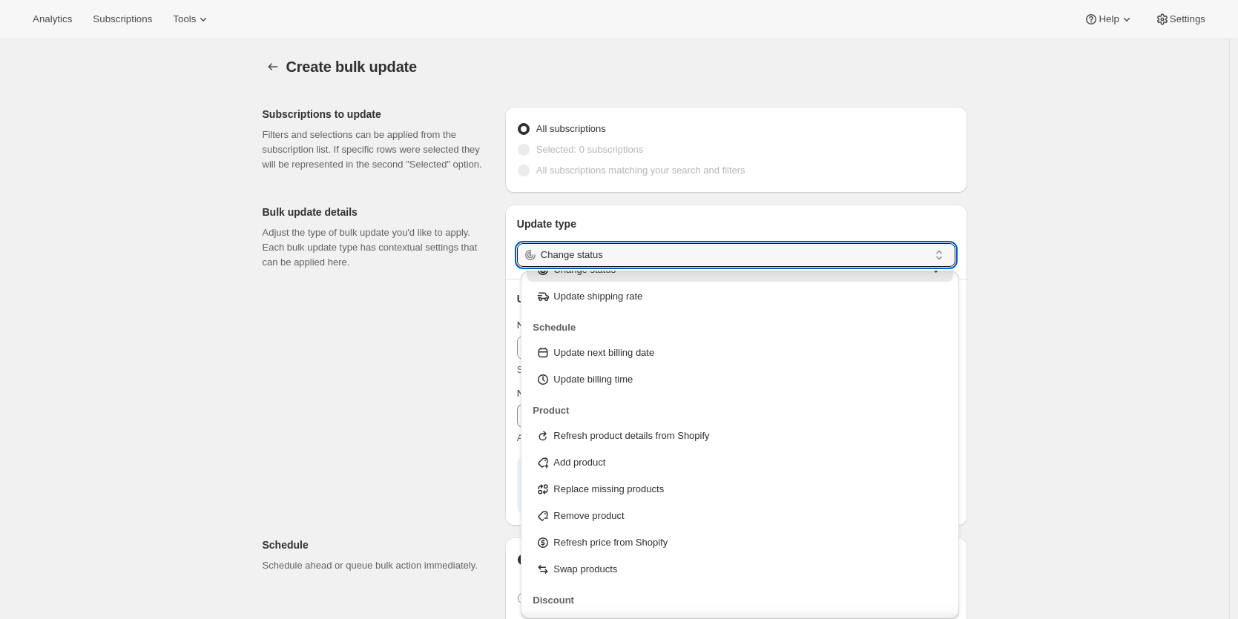
scroll to position [46, 0]
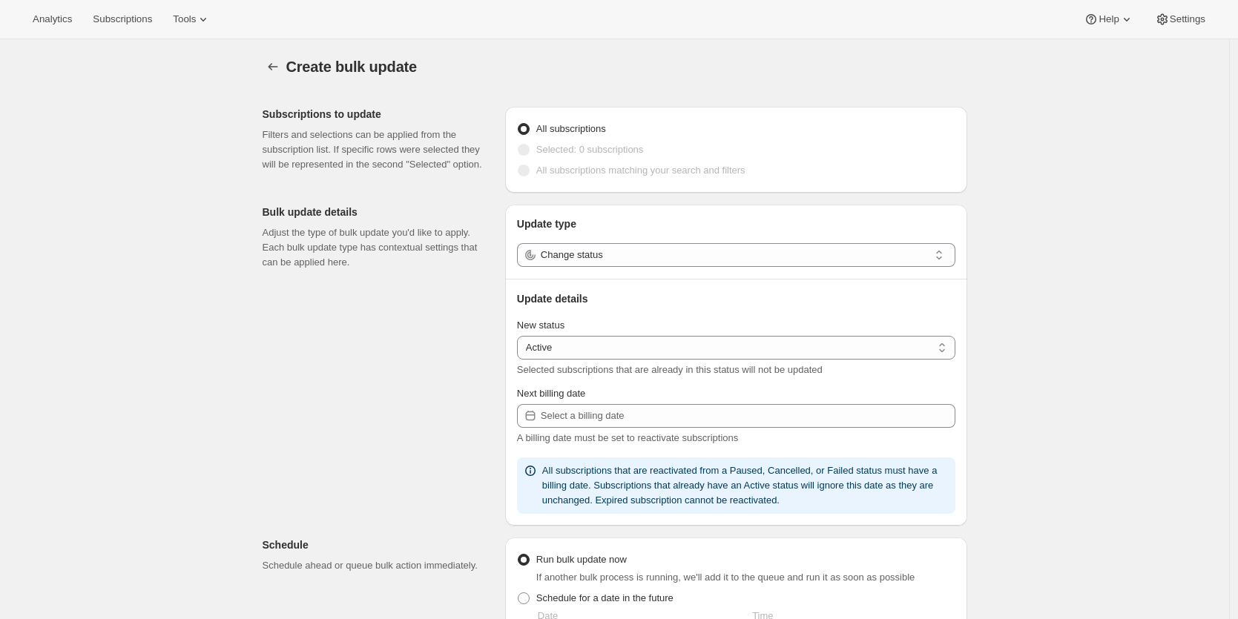
click at [985, 440] on div "Create bulk update. This page is ready Create bulk update Subscriptions to upda…" at bounding box center [615, 539] width 740 height 1001
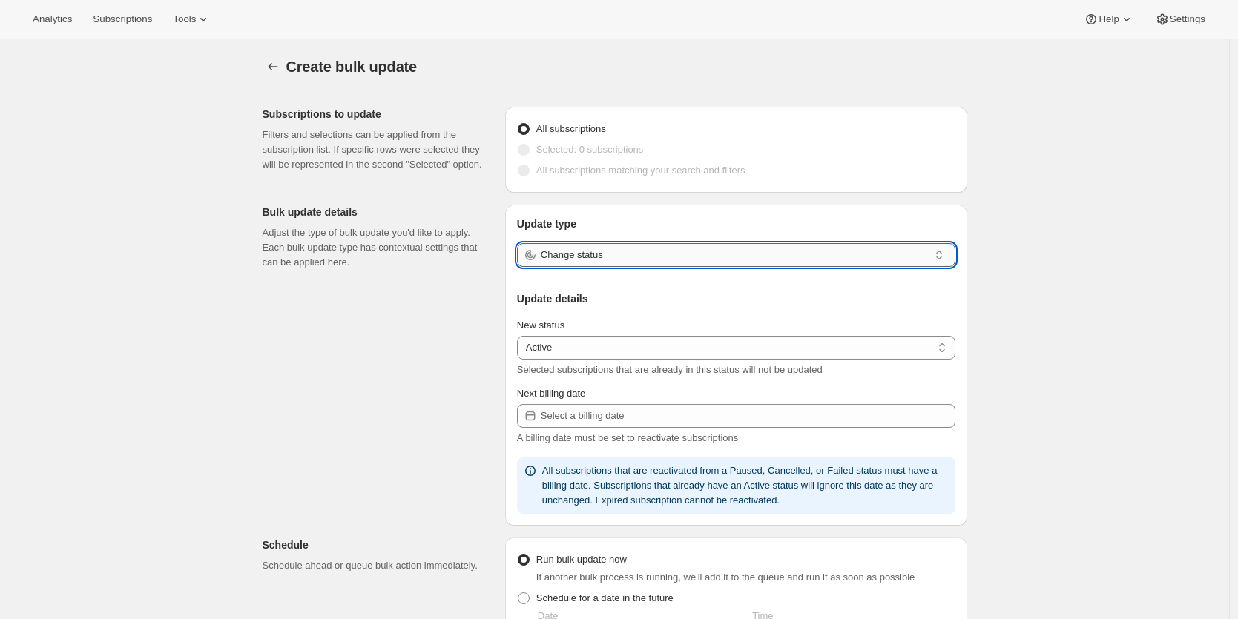
click at [660, 261] on input "Change status" at bounding box center [735, 255] width 388 height 24
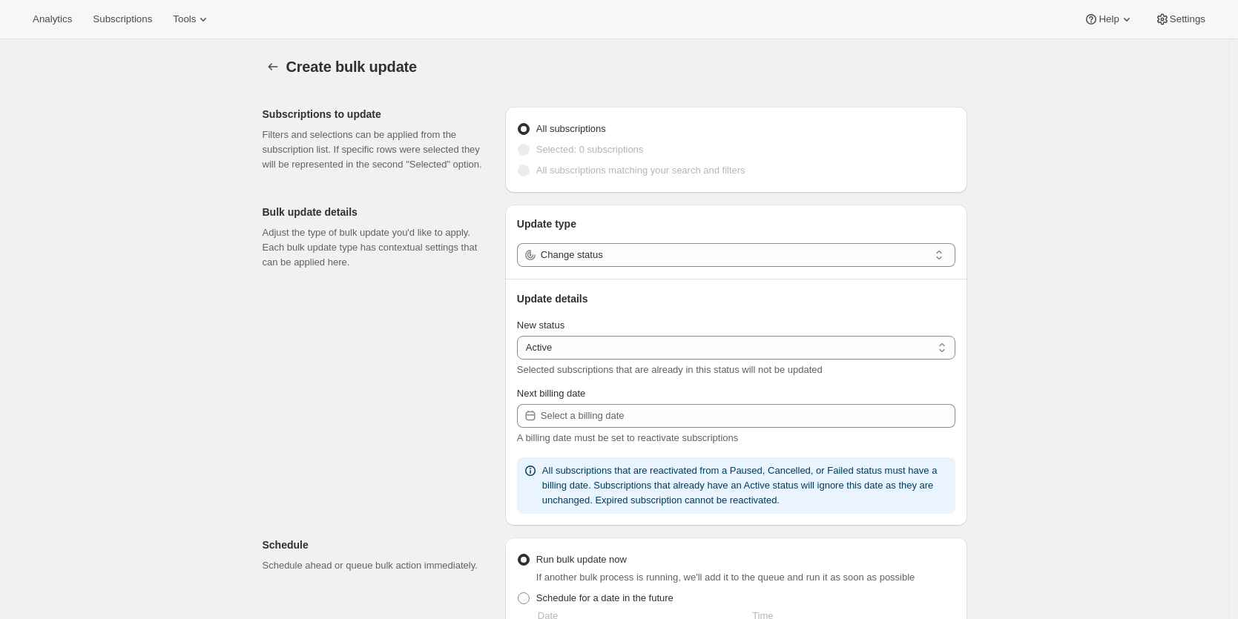
click at [434, 330] on div "Subscriptions to update Filters and selections can be applied from the subscrip…" at bounding box center [609, 555] width 716 height 921
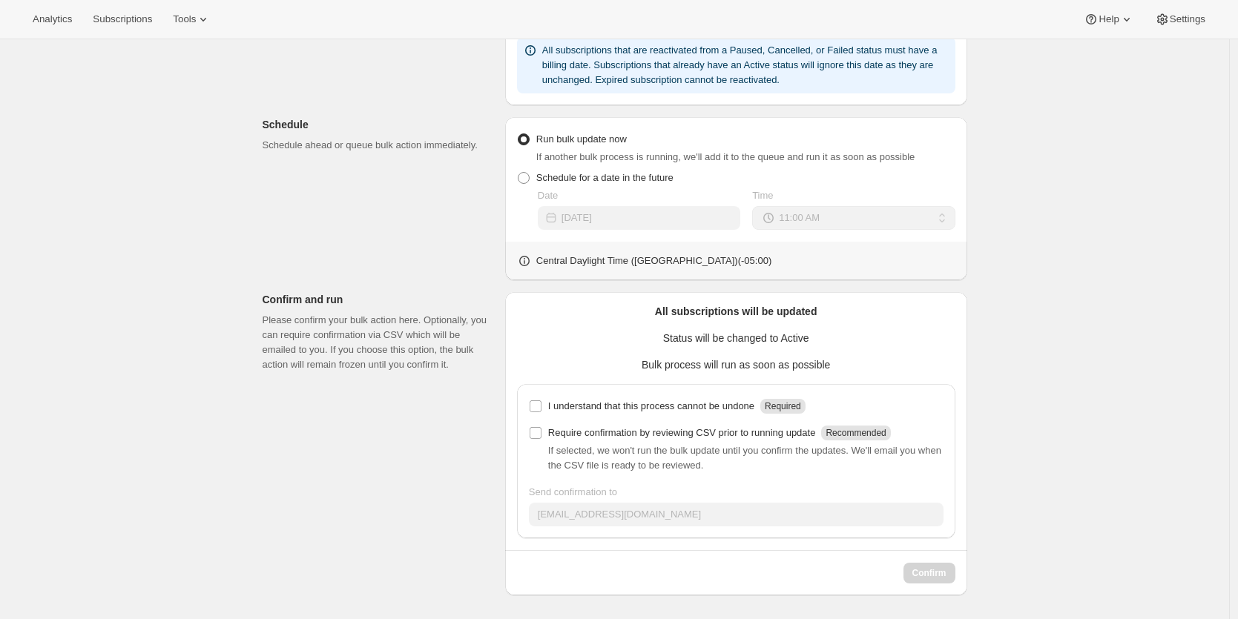
scroll to position [0, 0]
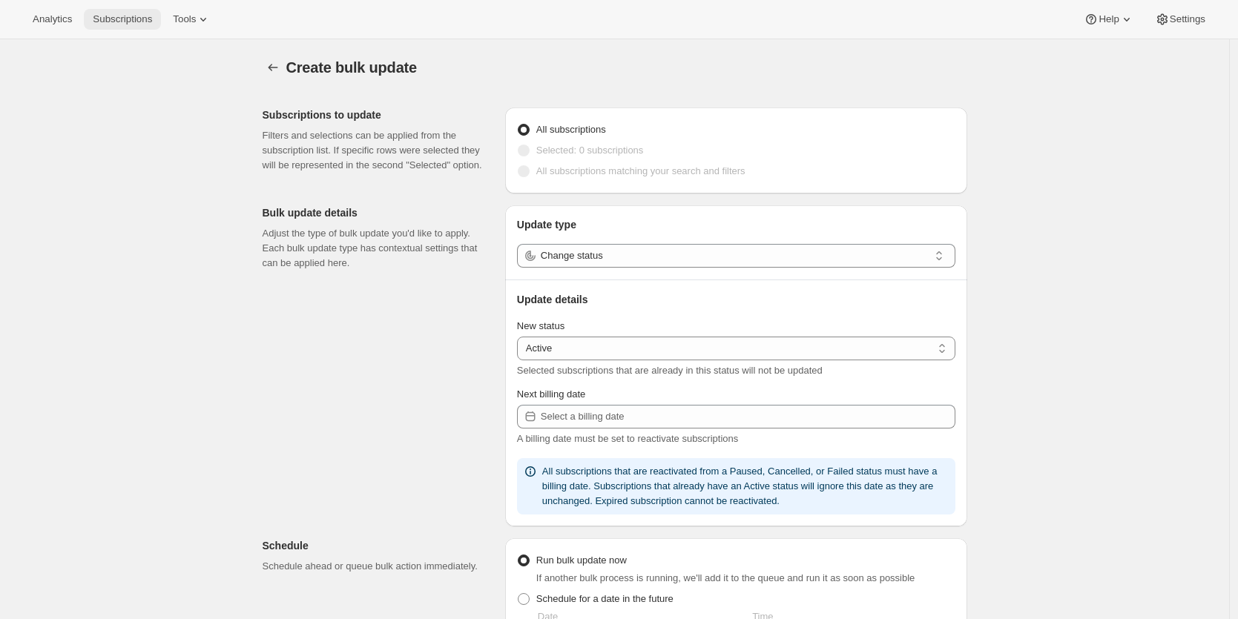
click at [113, 22] on span "Subscriptions" at bounding box center [122, 19] width 59 height 12
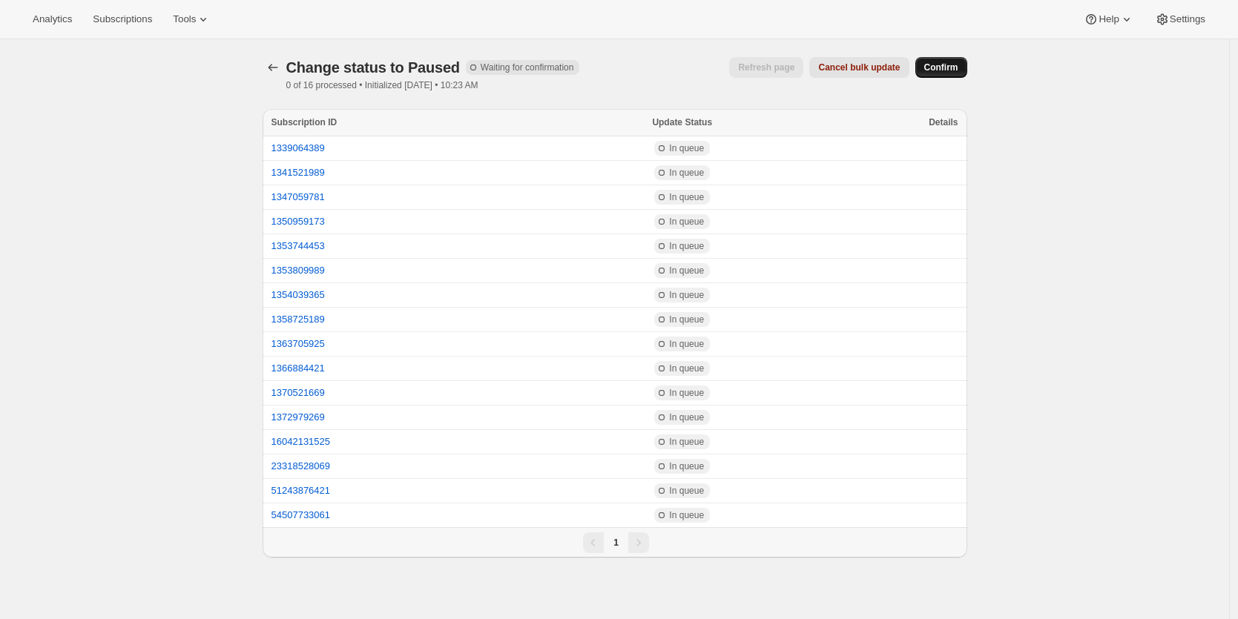
click at [949, 70] on span "Confirm" at bounding box center [941, 68] width 34 height 12
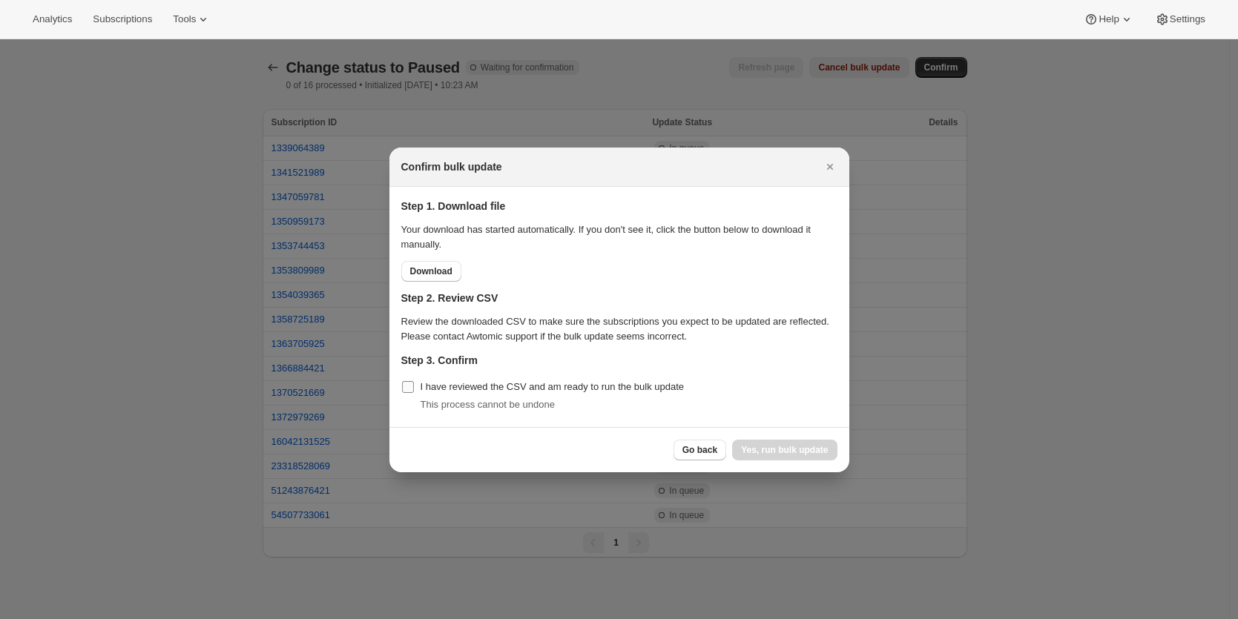
click at [408, 384] on input "I have reviewed the CSV and am ready to run the bulk update" at bounding box center [408, 387] width 12 height 12
checkbox input "true"
click at [782, 450] on span "Yes, run bulk update" at bounding box center [784, 450] width 87 height 12
